Goal: Find specific page/section: Find specific page/section

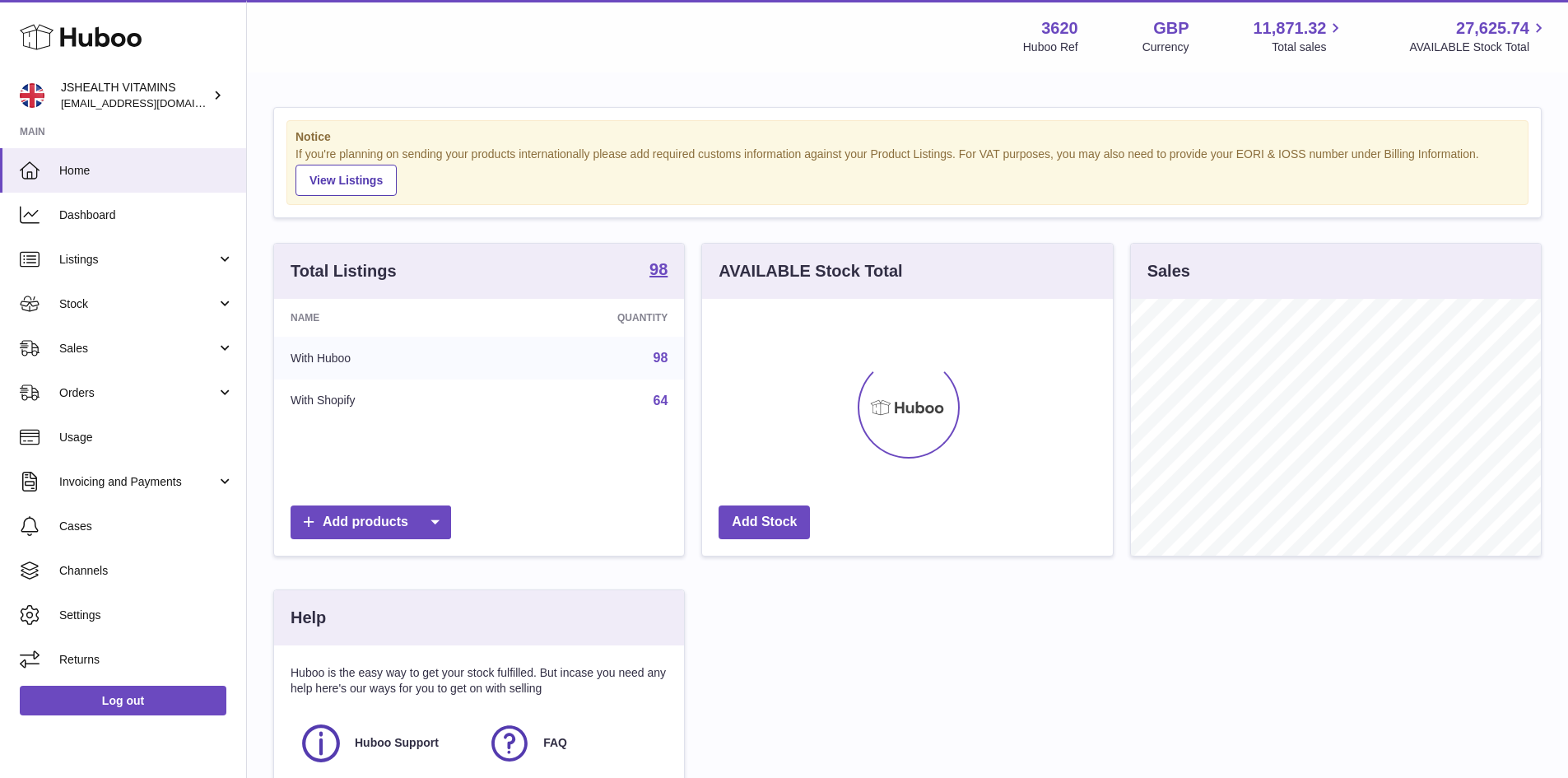
scroll to position [257, 411]
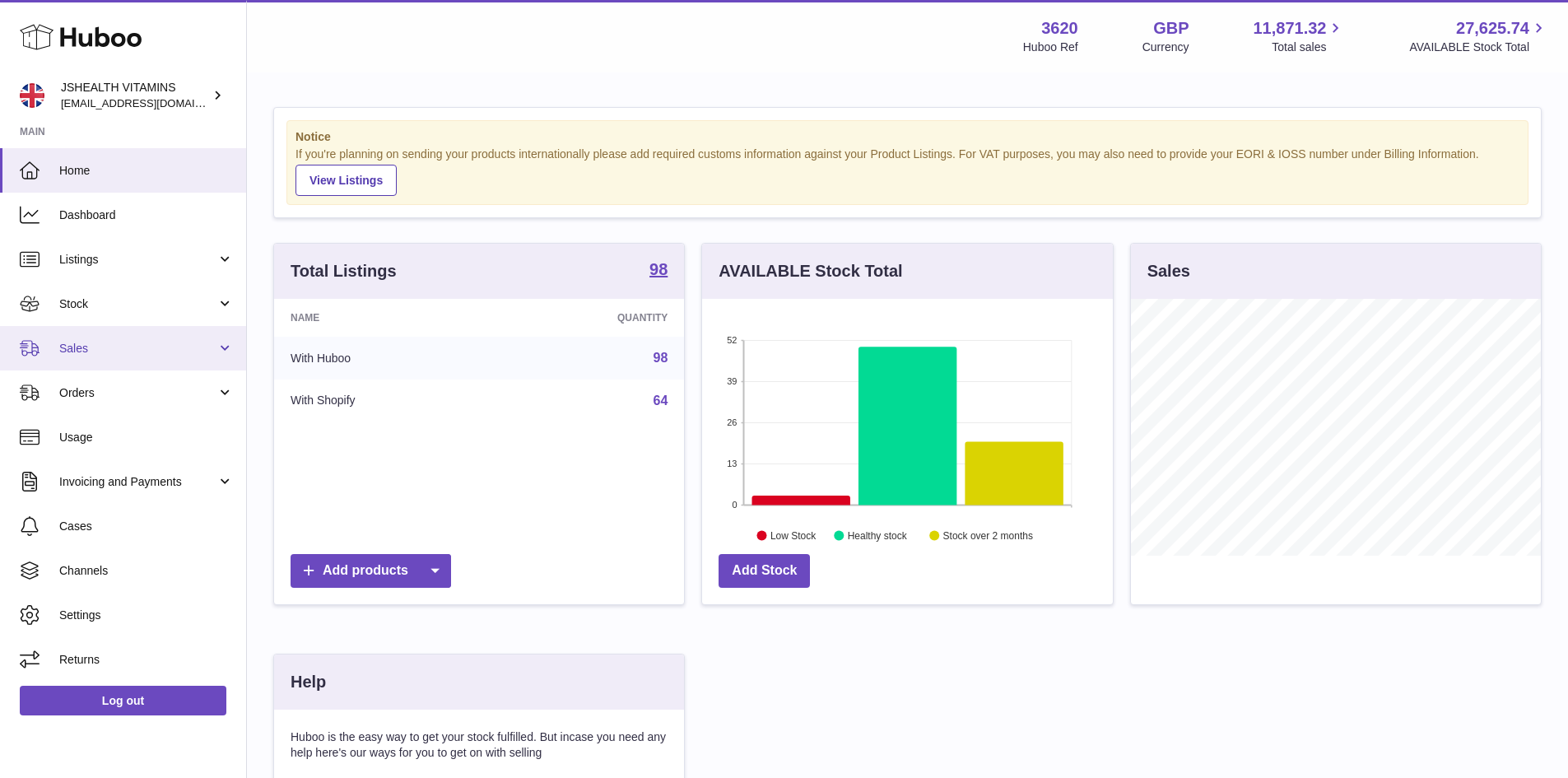
click at [86, 353] on span "Sales" at bounding box center [138, 348] width 157 height 16
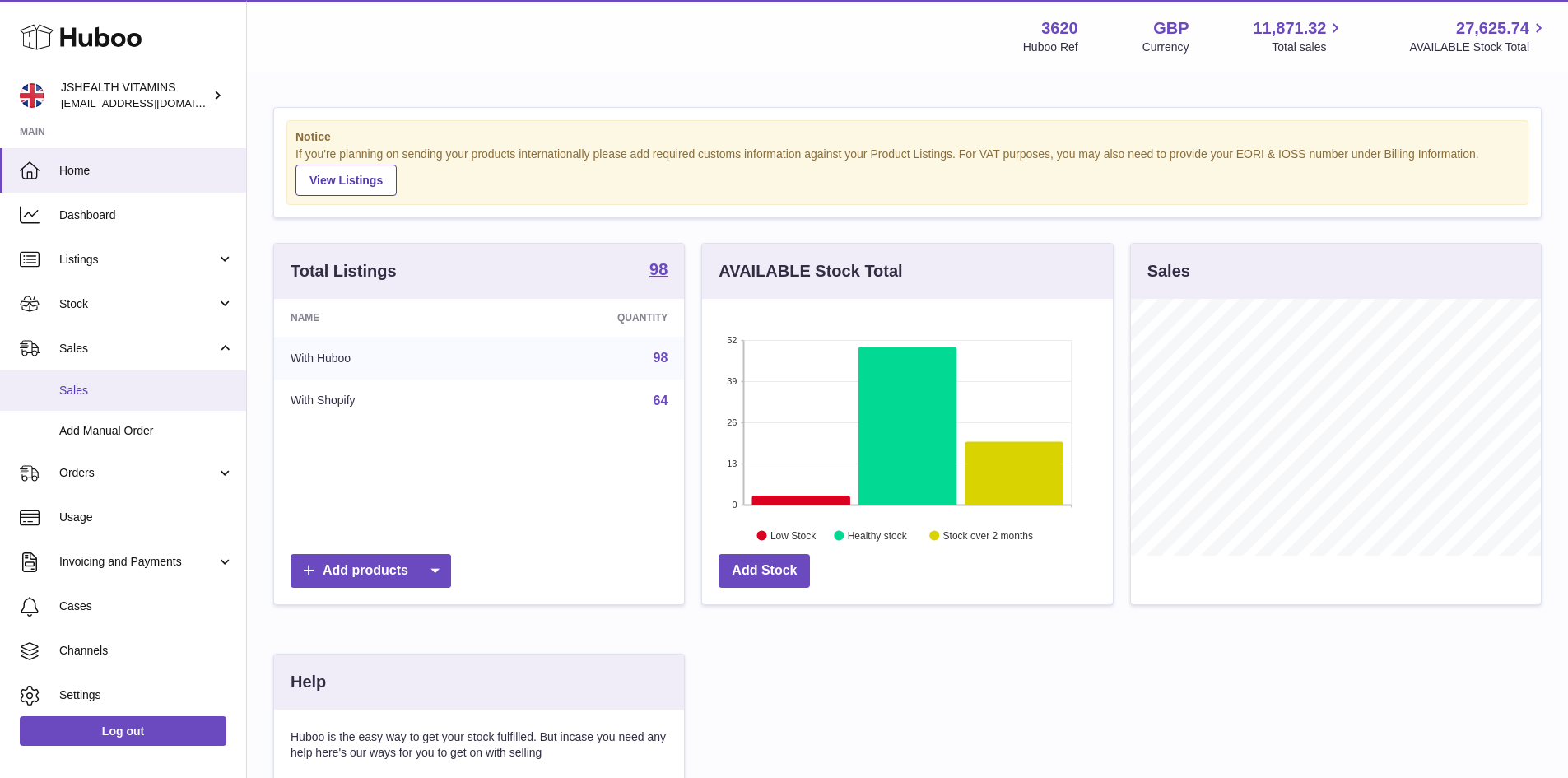
click at [87, 393] on span "Sales" at bounding box center [146, 390] width 174 height 16
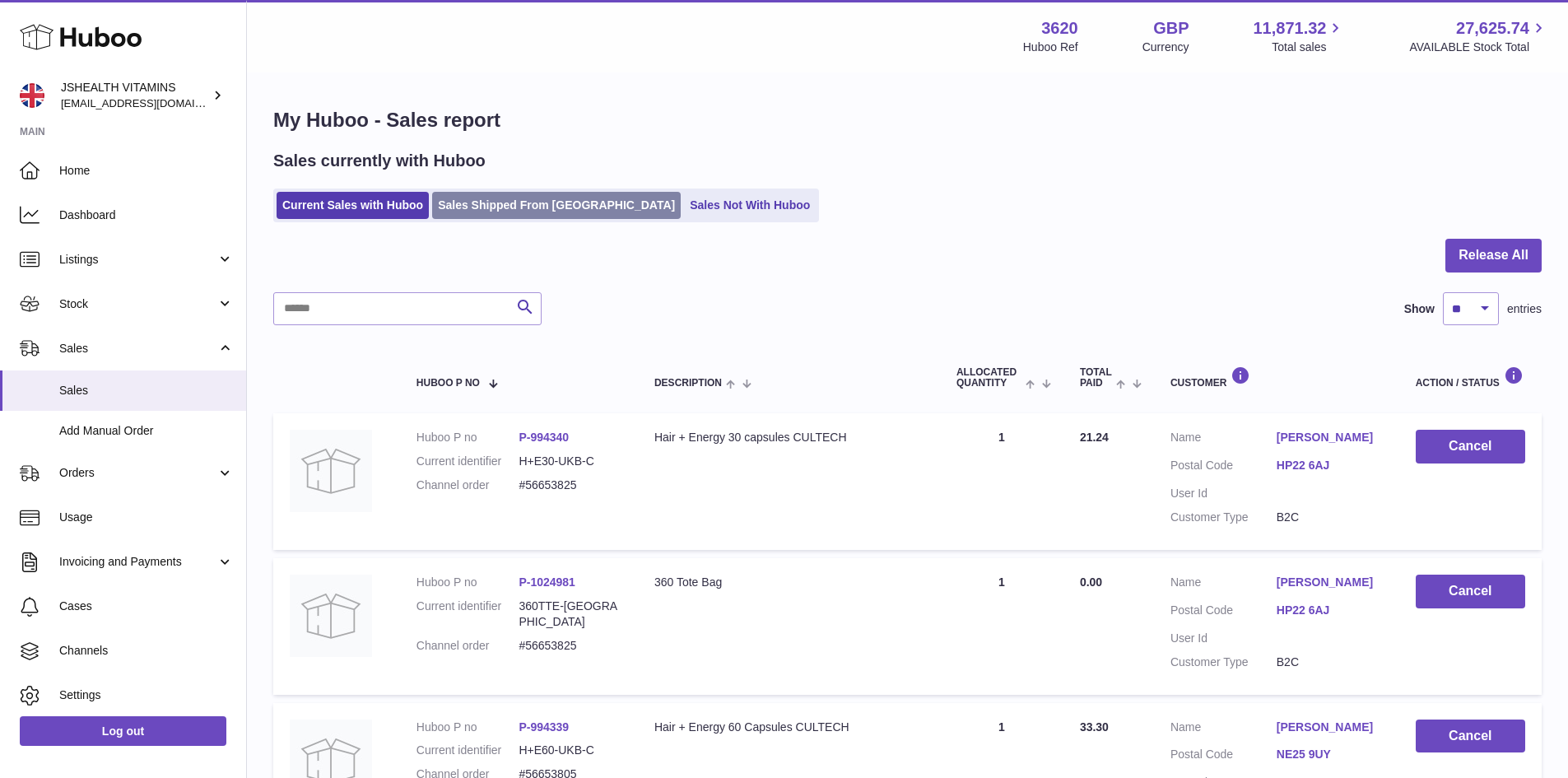
click at [507, 209] on link "Sales Shipped From [GEOGRAPHIC_DATA]" at bounding box center [556, 205] width 248 height 27
